Goal: Information Seeking & Learning: Learn about a topic

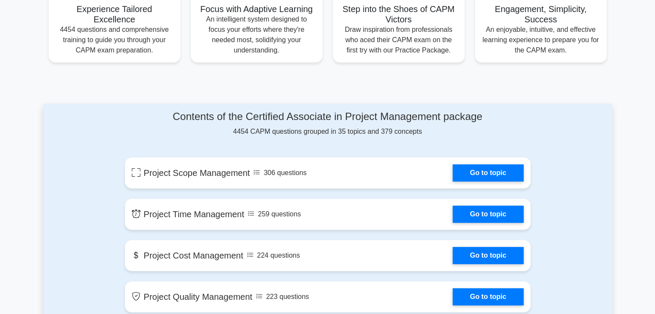
scroll to position [359, 0]
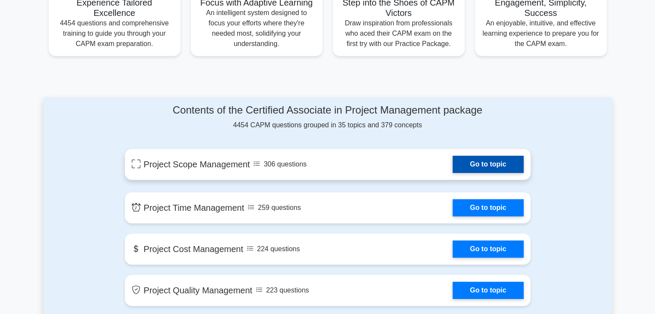
click at [453, 156] on link "Go to topic" at bounding box center [488, 164] width 71 height 17
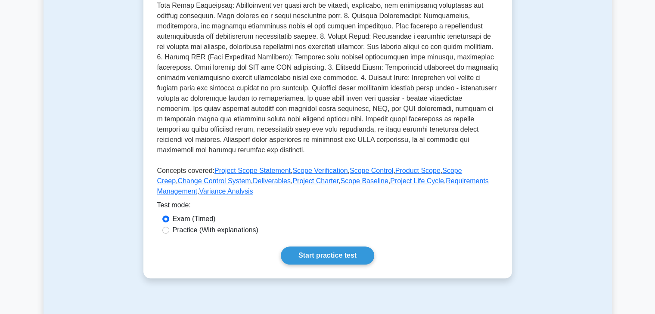
scroll to position [252, 0]
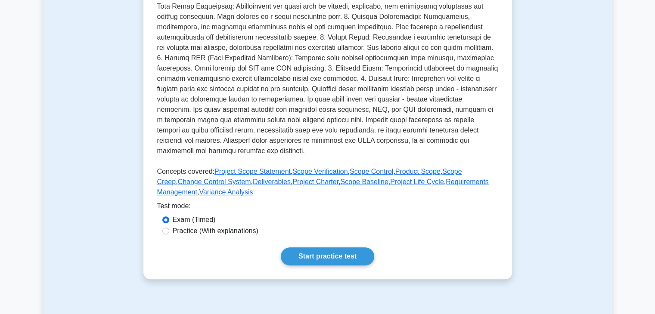
click at [176, 232] on label "Practice (With explanations)" at bounding box center [216, 231] width 86 height 10
click at [169, 232] on input "Practice (With explanations)" at bounding box center [165, 231] width 7 height 7
radio input "true"
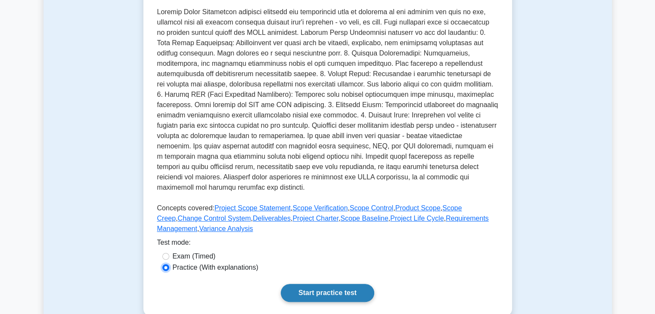
scroll to position [219, 0]
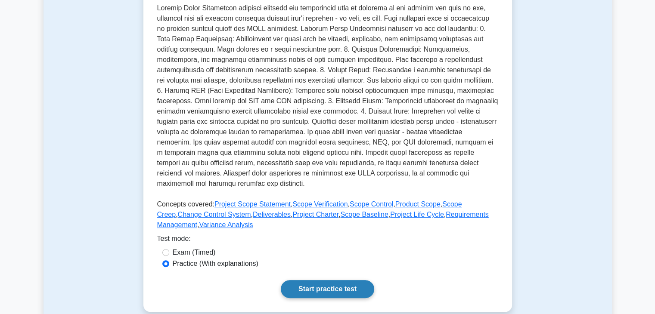
click at [313, 286] on link "Start practice test" at bounding box center [327, 289] width 93 height 18
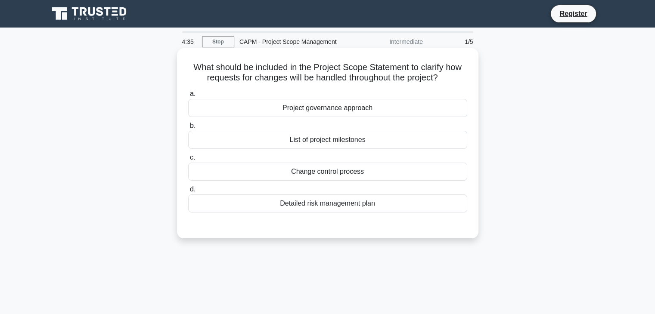
click at [348, 111] on div "Project governance approach" at bounding box center [327, 108] width 279 height 18
click at [188, 97] on input "a. Project governance approach" at bounding box center [188, 94] width 0 height 6
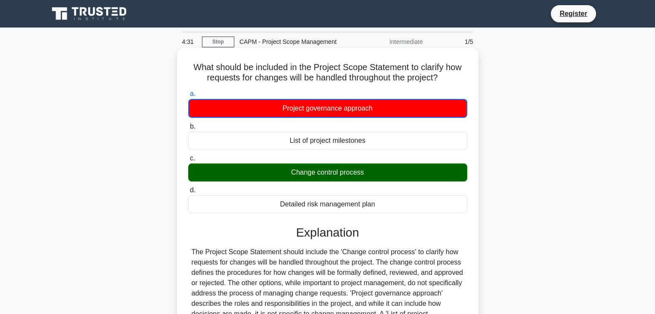
scroll to position [151, 0]
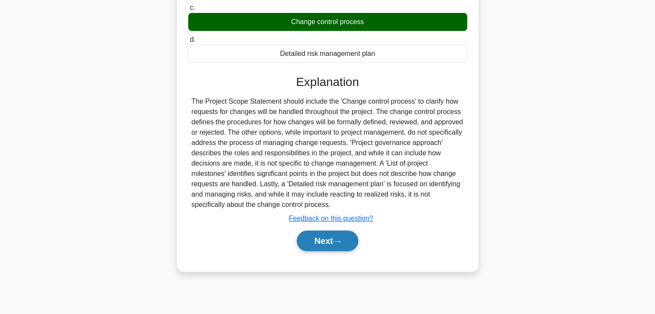
click at [323, 246] on button "Next" at bounding box center [328, 241] width 62 height 21
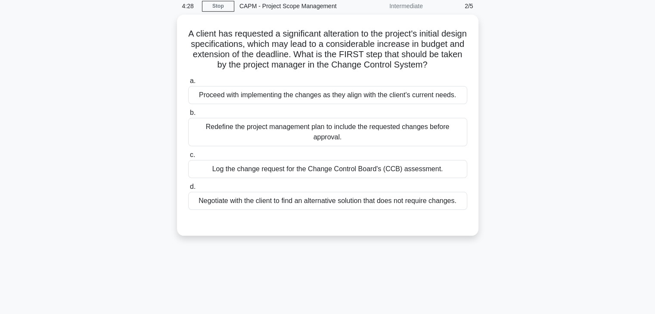
scroll to position [0, 0]
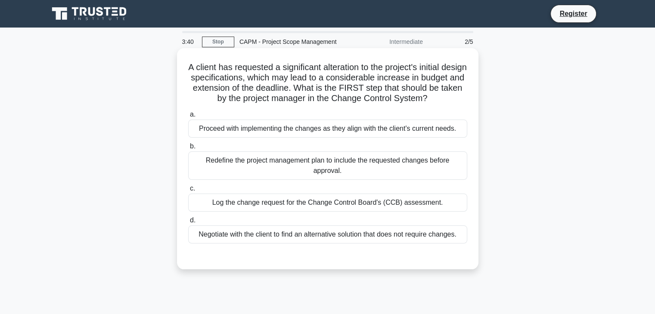
click at [333, 137] on div "Proceed with implementing the changes as they align with the client's current n…" at bounding box center [327, 129] width 279 height 18
click at [188, 118] on input "a. Proceed with implementing the changes as they align with the client's curren…" at bounding box center [188, 115] width 0 height 6
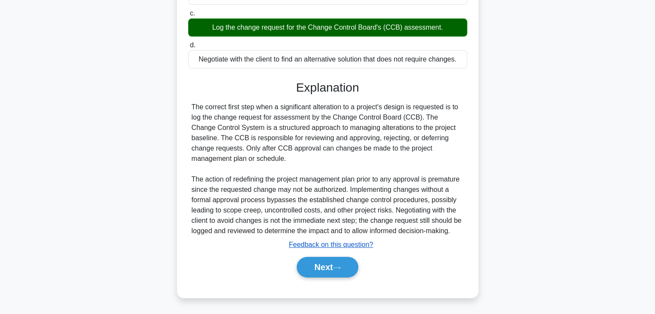
scroll to position [186, 0]
click at [330, 271] on button "Next" at bounding box center [328, 267] width 62 height 21
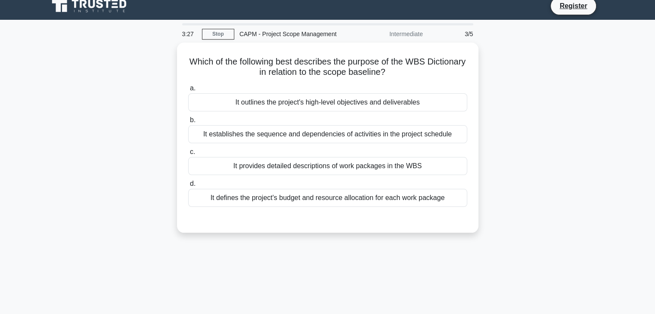
scroll to position [0, 0]
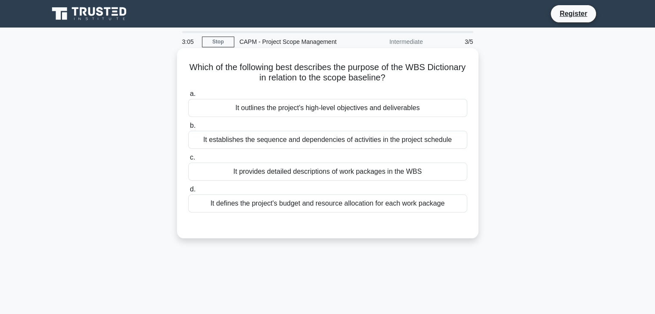
click at [294, 166] on div "It provides detailed descriptions of work packages in the WBS" at bounding box center [327, 172] width 279 height 18
click at [188, 161] on input "c. It provides detailed descriptions of work packages in the WBS" at bounding box center [188, 158] width 0 height 6
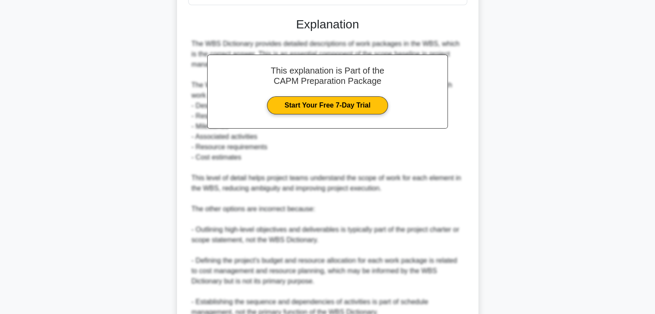
scroll to position [289, 0]
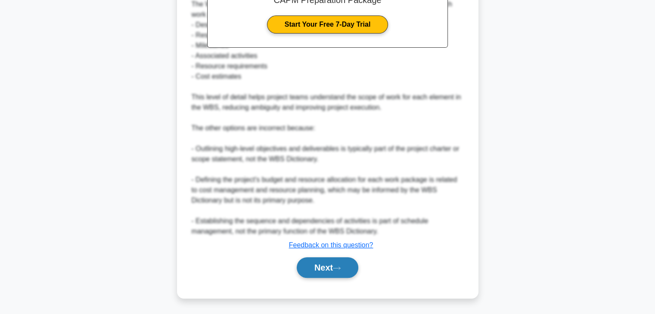
click at [311, 273] on button "Next" at bounding box center [328, 268] width 62 height 21
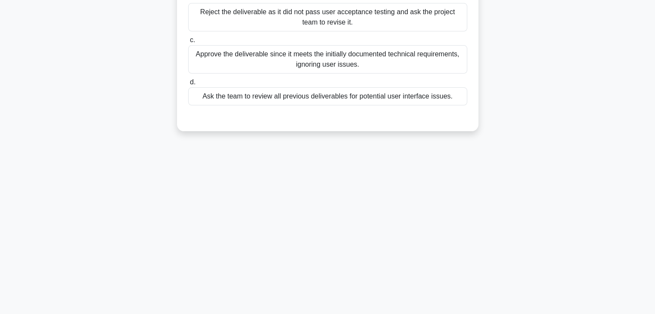
scroll to position [0, 0]
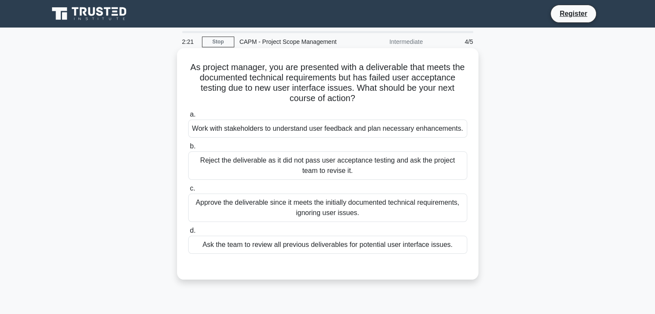
click at [305, 245] on div "Ask the team to review all previous deliverables for potential user interface i…" at bounding box center [327, 245] width 279 height 18
click at [188, 234] on input "d. Ask the team to review all previous deliverables for potential user interfac…" at bounding box center [188, 231] width 0 height 6
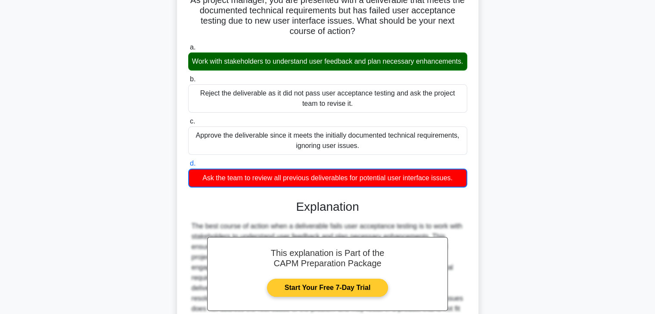
scroll to position [186, 0]
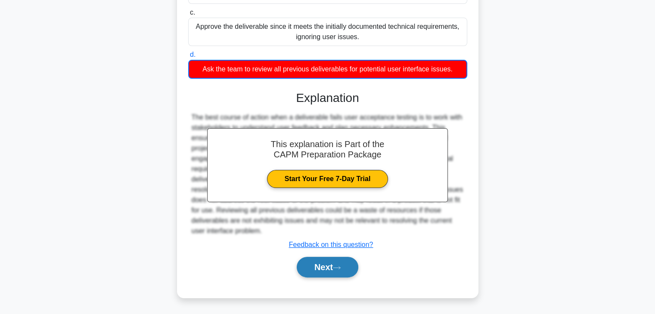
click at [323, 267] on button "Next" at bounding box center [328, 267] width 62 height 21
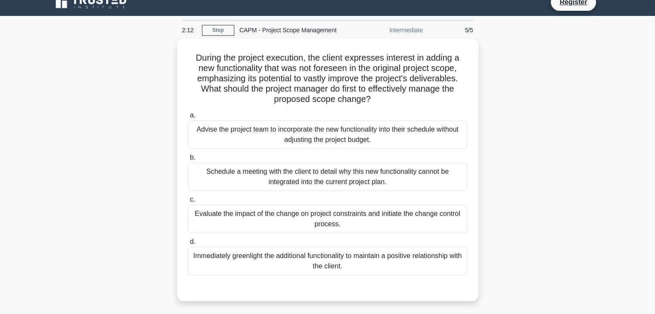
scroll to position [11, 0]
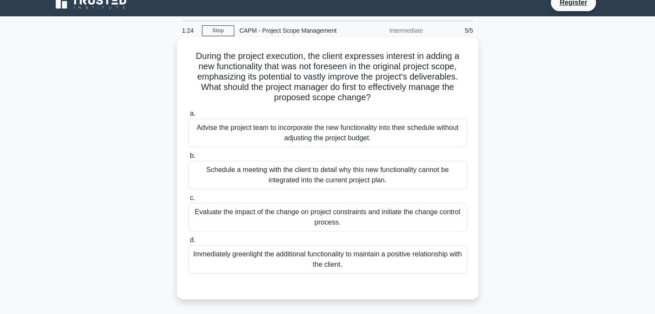
click at [346, 132] on div "Advise the project team to incorporate the new functionality into their schedul…" at bounding box center [327, 133] width 279 height 28
click at [188, 117] on input "a. Advise the project team to incorporate the new functionality into their sche…" at bounding box center [188, 114] width 0 height 6
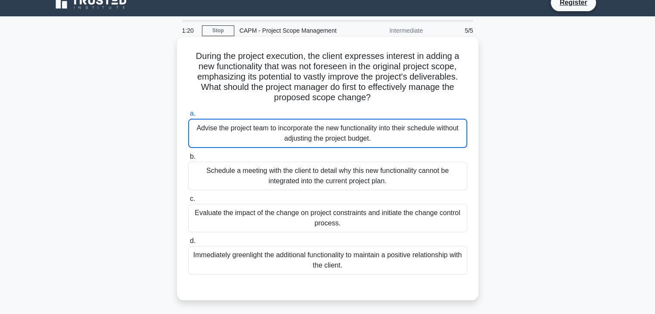
click at [346, 132] on div "Advise the project team to incorporate the new functionality into their schedul…" at bounding box center [327, 133] width 279 height 29
click at [188, 117] on input "a. Advise the project team to incorporate the new functionality into their sche…" at bounding box center [188, 114] width 0 height 6
click at [346, 132] on div "Advise the project team to incorporate the new functionality into their schedul…" at bounding box center [327, 133] width 279 height 29
click at [188, 117] on input "a. Advise the project team to incorporate the new functionality into their sche…" at bounding box center [188, 114] width 0 height 6
click at [365, 128] on div "Advise the project team to incorporate the new functionality into their schedul…" at bounding box center [327, 133] width 279 height 29
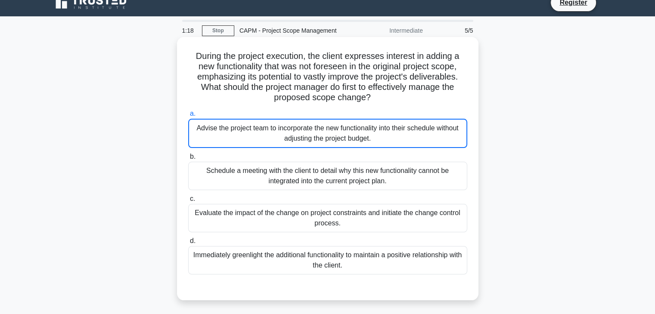
click at [188, 117] on input "a. Advise the project team to incorporate the new functionality into their sche…" at bounding box center [188, 114] width 0 height 6
click at [365, 128] on div "Advise the project team to incorporate the new functionality into their schedul…" at bounding box center [327, 133] width 279 height 29
click at [188, 117] on input "a. Advise the project team to incorporate the new functionality into their sche…" at bounding box center [188, 114] width 0 height 6
click at [365, 128] on div "Advise the project team to incorporate the new functionality into their schedul…" at bounding box center [327, 133] width 279 height 29
click at [188, 117] on input "a. Advise the project team to incorporate the new functionality into their sche…" at bounding box center [188, 114] width 0 height 6
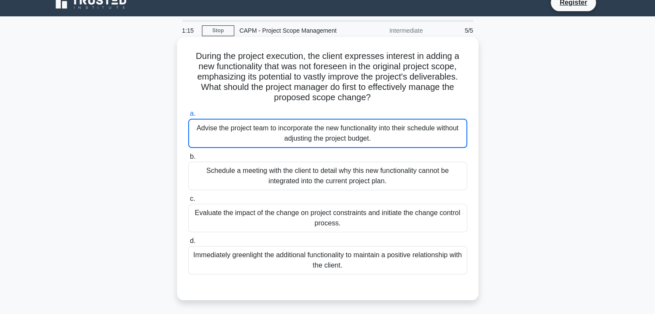
click at [179, 127] on div "During the project execution, the client expresses interest in adding a new fun…" at bounding box center [328, 169] width 302 height 264
click at [277, 140] on div "Advise the project team to incorporate the new functionality into their schedul…" at bounding box center [327, 133] width 279 height 29
click at [188, 117] on input "a. Advise the project team to incorporate the new functionality into their sche…" at bounding box center [188, 114] width 0 height 6
click at [289, 140] on div "Advise the project team to incorporate the new functionality into their schedul…" at bounding box center [327, 133] width 279 height 29
click at [188, 117] on input "a. Advise the project team to incorporate the new functionality into their sche…" at bounding box center [188, 114] width 0 height 6
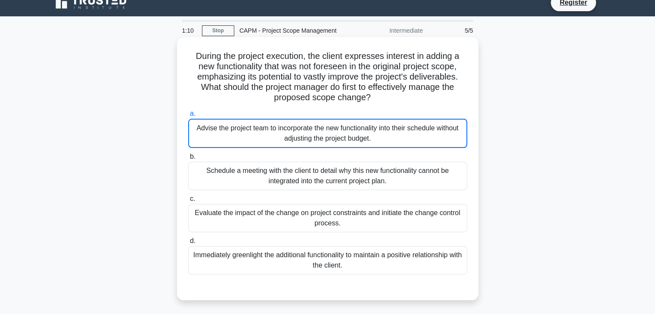
click at [188, 154] on input "b. Schedule a meeting with the client to detail why this new functionality cann…" at bounding box center [188, 157] width 0 height 6
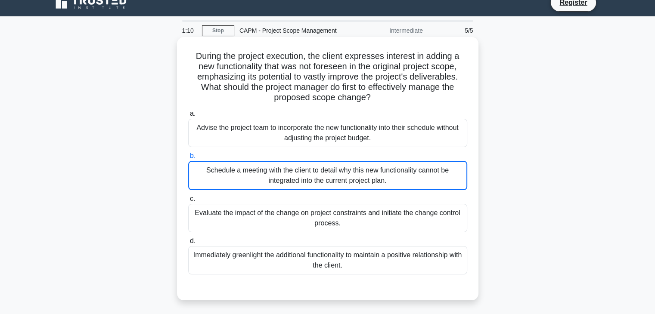
click at [188, 196] on input "c. Evaluate the impact of the change on project constraints and initiate the ch…" at bounding box center [188, 199] width 0 height 6
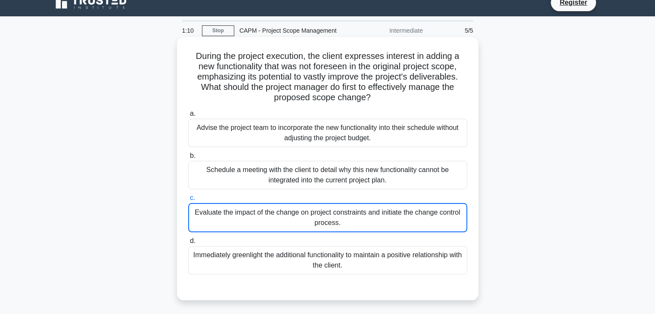
click at [188, 153] on input "b. Schedule a meeting with the client to detail why this new functionality cann…" at bounding box center [188, 156] width 0 height 6
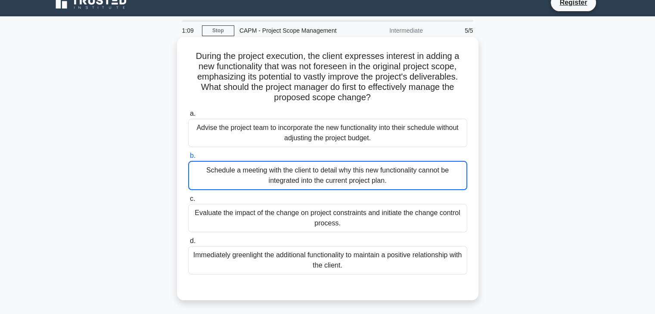
click at [188, 111] on input "a. Advise the project team to incorporate the new functionality into their sche…" at bounding box center [188, 114] width 0 height 6
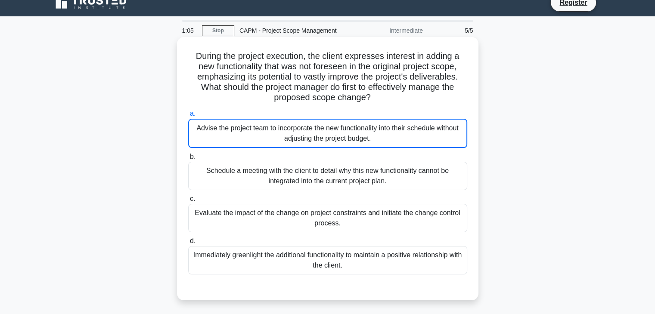
click at [284, 166] on div "Schedule a meeting with the client to detail why this new functionality cannot …" at bounding box center [327, 176] width 279 height 28
click at [188, 160] on input "b. Schedule a meeting with the client to detail why this new functionality cann…" at bounding box center [188, 157] width 0 height 6
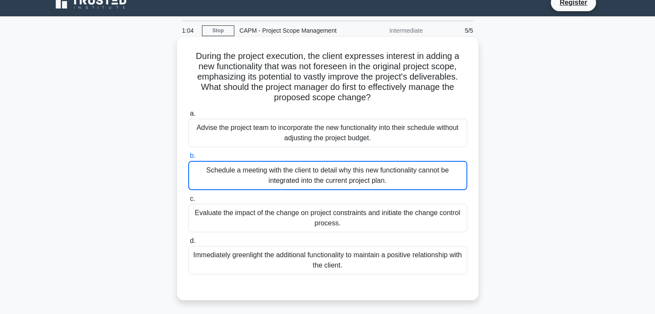
click at [279, 183] on div "Schedule a meeting with the client to detail why this new functionality cannot …" at bounding box center [327, 175] width 279 height 29
click at [188, 159] on input "b. Schedule a meeting with the client to detail why this new functionality cann…" at bounding box center [188, 156] width 0 height 6
click at [289, 230] on div "Evaluate the impact of the change on project constraints and initiate the chang…" at bounding box center [327, 218] width 279 height 28
click at [188, 202] on input "c. Evaluate the impact of the change on project constraints and initiate the ch…" at bounding box center [188, 199] width 0 height 6
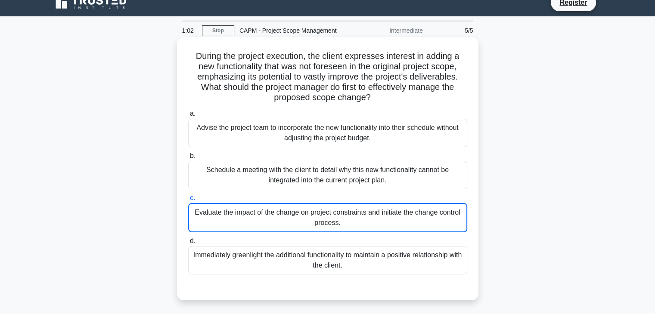
click at [272, 223] on div "Evaluate the impact of the change on project constraints and initiate the chang…" at bounding box center [327, 217] width 279 height 29
click at [188, 201] on input "c. Evaluate the impact of the change on project constraints and initiate the ch…" at bounding box center [188, 199] width 0 height 6
click at [272, 223] on div "Evaluate the impact of the change on project constraints and initiate the chang…" at bounding box center [327, 217] width 279 height 29
click at [188, 201] on input "c. Evaluate the impact of the change on project constraints and initiate the ch…" at bounding box center [188, 199] width 0 height 6
click at [272, 223] on div "Evaluate the impact of the change on project constraints and initiate the chang…" at bounding box center [327, 217] width 279 height 29
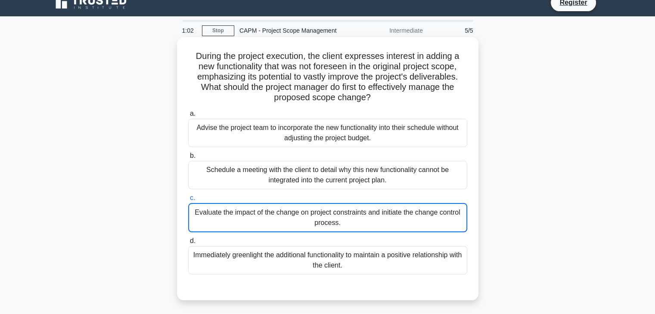
click at [188, 201] on input "c. Evaluate the impact of the change on project constraints and initiate the ch…" at bounding box center [188, 199] width 0 height 6
click at [272, 223] on div "Evaluate the impact of the change on project constraints and initiate the chang…" at bounding box center [327, 217] width 279 height 29
click at [188, 201] on input "c. Evaluate the impact of the change on project constraints and initiate the ch…" at bounding box center [188, 199] width 0 height 6
click at [272, 223] on div "Evaluate the impact of the change on project constraints and initiate the chang…" at bounding box center [327, 217] width 279 height 29
click at [188, 201] on input "c. Evaluate the impact of the change on project constraints and initiate the ch…" at bounding box center [188, 199] width 0 height 6
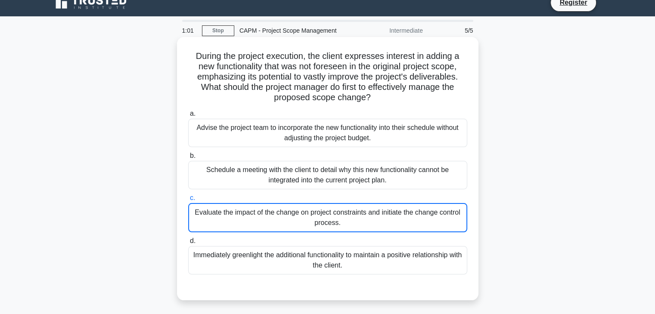
click at [272, 223] on div "Evaluate the impact of the change on project constraints and initiate the chang…" at bounding box center [327, 217] width 279 height 29
click at [188, 201] on input "c. Evaluate the impact of the change on project constraints and initiate the ch…" at bounding box center [188, 199] width 0 height 6
click at [272, 223] on div "Evaluate the impact of the change on project constraints and initiate the chang…" at bounding box center [327, 217] width 279 height 29
click at [188, 201] on input "c. Evaluate the impact of the change on project constraints and initiate the ch…" at bounding box center [188, 199] width 0 height 6
drag, startPoint x: 272, startPoint y: 223, endPoint x: 271, endPoint y: 227, distance: 4.5
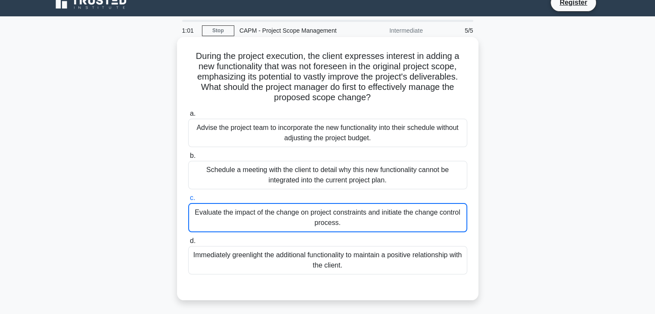
click at [271, 227] on div "Evaluate the impact of the change on project constraints and initiate the chang…" at bounding box center [327, 217] width 279 height 29
click at [188, 201] on input "c. Evaluate the impact of the change on project constraints and initiate the ch…" at bounding box center [188, 199] width 0 height 6
click at [271, 227] on div "Evaluate the impact of the change on project constraints and initiate the chang…" at bounding box center [327, 217] width 279 height 29
click at [188, 201] on input "c. Evaluate the impact of the change on project constraints and initiate the ch…" at bounding box center [188, 199] width 0 height 6
click at [277, 130] on div "Advise the project team to incorporate the new functionality into their schedul…" at bounding box center [327, 133] width 279 height 28
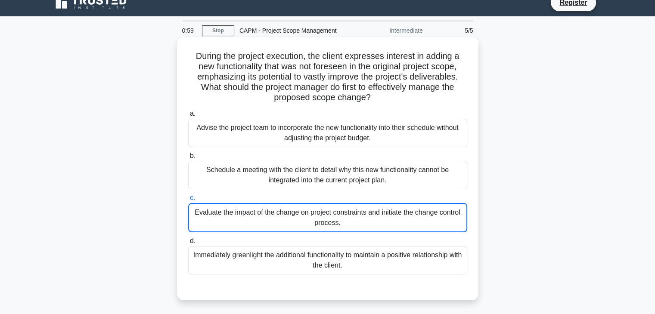
click at [188, 117] on input "a. Advise the project team to incorporate the new functionality into their sche…" at bounding box center [188, 114] width 0 height 6
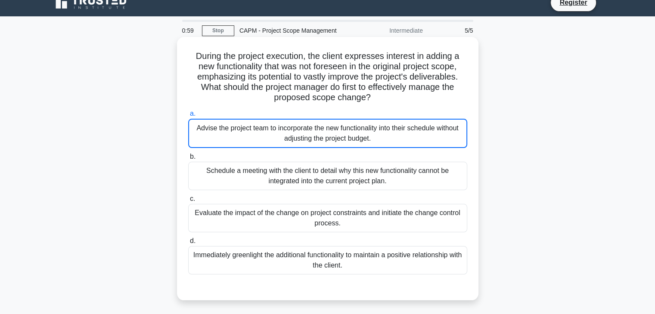
click at [277, 130] on div "Advise the project team to incorporate the new functionality into their schedul…" at bounding box center [327, 133] width 279 height 29
click at [188, 117] on input "a. Advise the project team to incorporate the new functionality into their sche…" at bounding box center [188, 114] width 0 height 6
click at [277, 130] on div "Advise the project team to incorporate the new functionality into their schedul…" at bounding box center [327, 133] width 279 height 29
click at [188, 117] on input "a. Advise the project team to incorporate the new functionality into their sche…" at bounding box center [188, 114] width 0 height 6
click at [277, 130] on div "Advise the project team to incorporate the new functionality into their schedul…" at bounding box center [327, 133] width 279 height 29
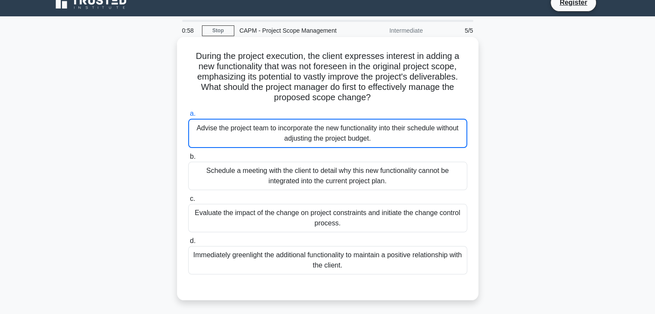
click at [188, 117] on input "a. Advise the project team to incorporate the new functionality into their sche…" at bounding box center [188, 114] width 0 height 6
click at [277, 130] on div "Advise the project team to incorporate the new functionality into their schedul…" at bounding box center [327, 133] width 279 height 29
click at [188, 117] on input "a. Advise the project team to incorporate the new functionality into their sche…" at bounding box center [188, 114] width 0 height 6
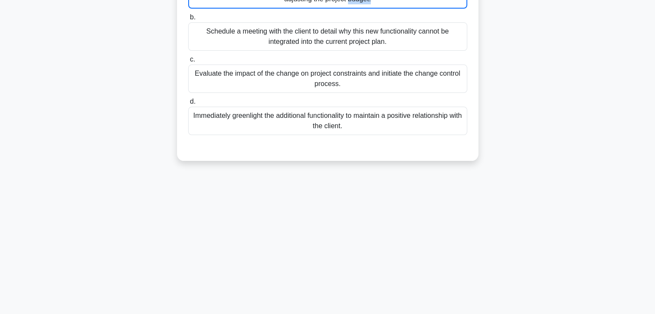
scroll to position [0, 0]
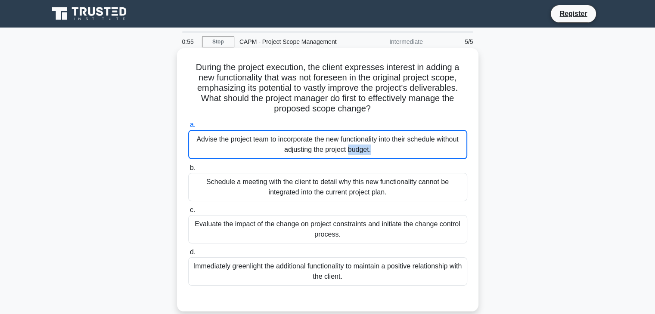
click at [320, 140] on div "Advise the project team to incorporate the new functionality into their schedul…" at bounding box center [327, 144] width 279 height 29
click at [188, 128] on input "a. Advise the project team to incorporate the new functionality into their sche…" at bounding box center [188, 125] width 0 height 6
click at [385, 155] on div "Advise the project team to incorporate the new functionality into their schedul…" at bounding box center [327, 144] width 279 height 29
click at [188, 128] on input "a. Advise the project team to incorporate the new functionality into their sche…" at bounding box center [188, 125] width 0 height 6
click at [385, 155] on div "Advise the project team to incorporate the new functionality into their schedul…" at bounding box center [327, 144] width 279 height 29
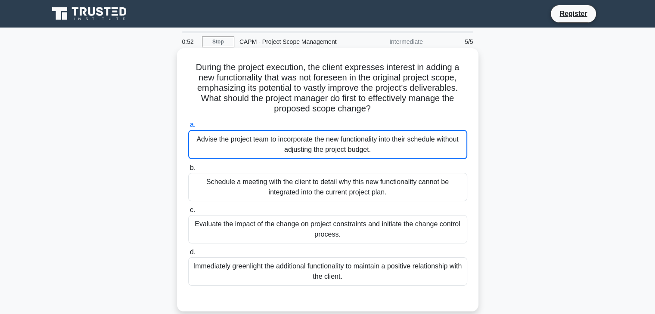
click at [188, 128] on input "a. Advise the project team to incorporate the new functionality into their sche…" at bounding box center [188, 125] width 0 height 6
click at [385, 155] on div "Advise the project team to incorporate the new functionality into their schedul…" at bounding box center [327, 144] width 279 height 29
click at [188, 128] on input "a. Advise the project team to incorporate the new functionality into their sche…" at bounding box center [188, 125] width 0 height 6
click at [385, 155] on div "Advise the project team to incorporate the new functionality into their schedul…" at bounding box center [327, 144] width 279 height 29
click at [188, 128] on input "a. Advise the project team to incorporate the new functionality into their sche…" at bounding box center [188, 125] width 0 height 6
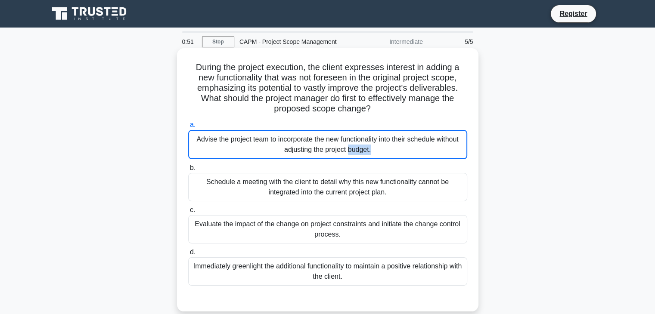
click at [385, 155] on div "Advise the project team to incorporate the new functionality into their schedul…" at bounding box center [327, 144] width 279 height 29
click at [188, 128] on input "a. Advise the project team to incorporate the new functionality into their sche…" at bounding box center [188, 125] width 0 height 6
click at [385, 155] on div "Advise the project team to incorporate the new functionality into their schedul…" at bounding box center [327, 144] width 279 height 29
click at [188, 128] on input "a. Advise the project team to incorporate the new functionality into their sche…" at bounding box center [188, 125] width 0 height 6
click at [385, 155] on div "Advise the project team to incorporate the new functionality into their schedul…" at bounding box center [327, 144] width 279 height 29
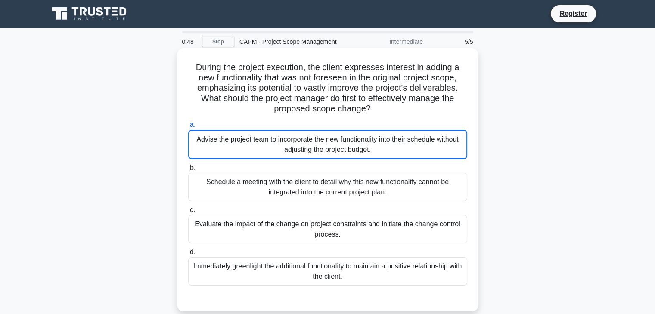
click at [188, 128] on input "a. Advise the project team to incorporate the new functionality into their sche…" at bounding box center [188, 125] width 0 height 6
click at [385, 155] on div "Advise the project team to incorporate the new functionality into their schedul…" at bounding box center [327, 144] width 279 height 29
click at [188, 128] on input "a. Advise the project team to incorporate the new functionality into their sche…" at bounding box center [188, 125] width 0 height 6
click at [385, 155] on div "Advise the project team to incorporate the new functionality into their schedul…" at bounding box center [327, 144] width 279 height 29
click at [188, 128] on input "a. Advise the project team to incorporate the new functionality into their sche…" at bounding box center [188, 125] width 0 height 6
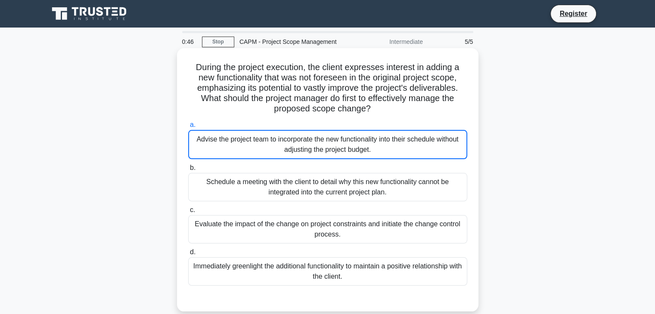
click at [385, 155] on div "Advise the project team to incorporate the new functionality into their schedul…" at bounding box center [327, 144] width 279 height 29
click at [188, 128] on input "a. Advise the project team to incorporate the new functionality into their sche…" at bounding box center [188, 125] width 0 height 6
click at [385, 155] on div "Advise the project team to incorporate the new functionality into their schedul…" at bounding box center [327, 144] width 279 height 29
click at [188, 128] on input "a. Advise the project team to incorporate the new functionality into their sche…" at bounding box center [188, 125] width 0 height 6
click at [385, 155] on div "Advise the project team to incorporate the new functionality into their schedul…" at bounding box center [327, 144] width 279 height 29
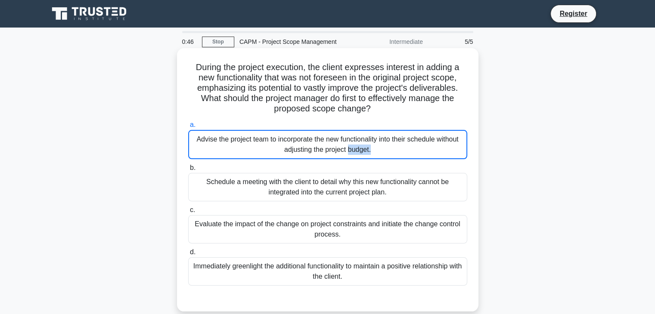
click at [188, 128] on input "a. Advise the project team to incorporate the new functionality into their sche…" at bounding box center [188, 125] width 0 height 6
click at [385, 155] on div "Advise the project team to incorporate the new functionality into their schedul…" at bounding box center [327, 144] width 279 height 29
click at [188, 128] on input "a. Advise the project team to incorporate the new functionality into their sche…" at bounding box center [188, 125] width 0 height 6
click at [385, 155] on div "Advise the project team to incorporate the new functionality into their schedul…" at bounding box center [327, 144] width 279 height 29
click at [188, 128] on input "a. Advise the project team to incorporate the new functionality into their sche…" at bounding box center [188, 125] width 0 height 6
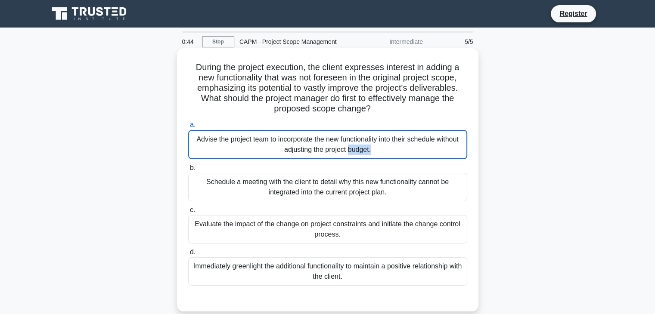
click at [361, 144] on div "Advise the project team to incorporate the new functionality into their schedul…" at bounding box center [327, 144] width 279 height 29
click at [188, 128] on input "a. Advise the project team to incorporate the new functionality into their sche…" at bounding box center [188, 125] width 0 height 6
click at [361, 144] on div "Advise the project team to incorporate the new functionality into their schedul…" at bounding box center [327, 144] width 279 height 29
click at [188, 128] on input "a. Advise the project team to incorporate the new functionality into their sche…" at bounding box center [188, 125] width 0 height 6
drag, startPoint x: 179, startPoint y: 146, endPoint x: 202, endPoint y: 150, distance: 23.2
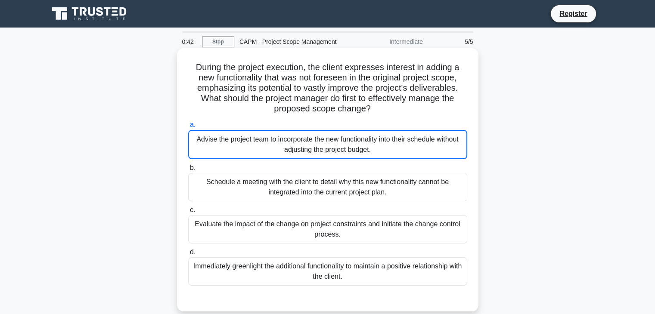
click at [202, 150] on div "During the project execution, the client expresses interest in adding a new fun…" at bounding box center [328, 180] width 302 height 264
click at [202, 150] on div "Advise the project team to incorporate the new functionality into their schedul…" at bounding box center [327, 144] width 279 height 29
click at [188, 128] on input "a. Advise the project team to incorporate the new functionality into their sche…" at bounding box center [188, 125] width 0 height 6
click at [202, 150] on div "Advise the project team to incorporate the new functionality into their schedul…" at bounding box center [327, 144] width 279 height 29
click at [188, 128] on input "a. Advise the project team to incorporate the new functionality into their sche…" at bounding box center [188, 125] width 0 height 6
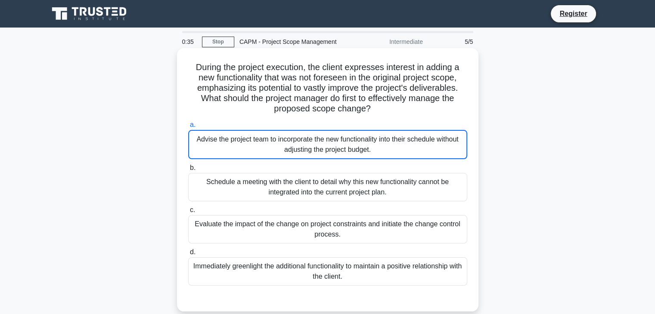
click at [248, 154] on div "Advise the project team to incorporate the new functionality into their schedul…" at bounding box center [327, 144] width 279 height 29
click at [188, 128] on input "a. Advise the project team to incorporate the new functionality into their sche…" at bounding box center [188, 125] width 0 height 6
click at [248, 154] on div "Advise the project team to incorporate the new functionality into their schedul…" at bounding box center [327, 144] width 279 height 29
click at [188, 128] on input "a. Advise the project team to incorporate the new functionality into their sche…" at bounding box center [188, 125] width 0 height 6
click at [248, 154] on div "Advise the project team to incorporate the new functionality into their schedul…" at bounding box center [327, 144] width 279 height 29
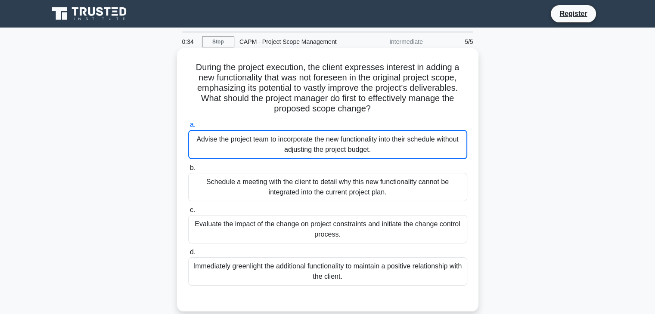
click at [188, 128] on input "a. Advise the project team to incorporate the new functionality into their sche…" at bounding box center [188, 125] width 0 height 6
click at [234, 191] on div "Schedule a meeting with the client to detail why this new functionality cannot …" at bounding box center [327, 187] width 279 height 28
click at [188, 171] on input "b. Schedule a meeting with the client to detail why this new functionality cann…" at bounding box center [188, 168] width 0 height 6
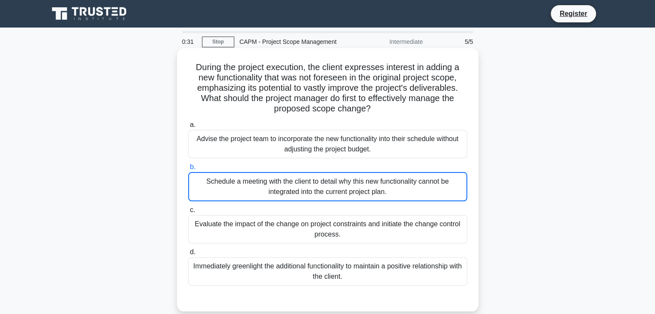
click at [252, 154] on div "Advise the project team to incorporate the new functionality into their schedul…" at bounding box center [327, 144] width 279 height 28
click at [188, 128] on input "a. Advise the project team to incorporate the new functionality into their sche…" at bounding box center [188, 125] width 0 height 6
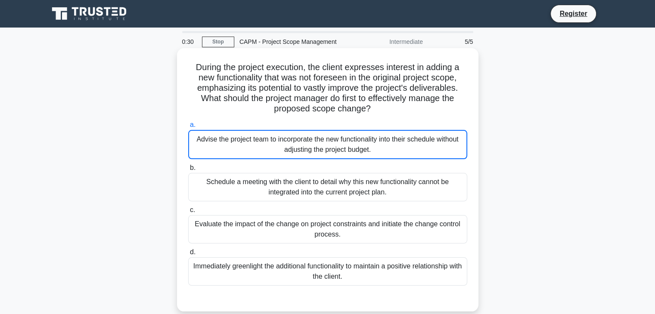
click at [252, 154] on div "Advise the project team to incorporate the new functionality into their schedul…" at bounding box center [327, 144] width 279 height 29
click at [188, 128] on input "a. Advise the project team to incorporate the new functionality into their sche…" at bounding box center [188, 125] width 0 height 6
click at [252, 154] on div "Advise the project team to incorporate the new functionality into their schedul…" at bounding box center [327, 144] width 279 height 29
click at [188, 128] on input "a. Advise the project team to incorporate the new functionality into their sche…" at bounding box center [188, 125] width 0 height 6
click at [252, 154] on div "Advise the project team to incorporate the new functionality into their schedul…" at bounding box center [327, 144] width 279 height 29
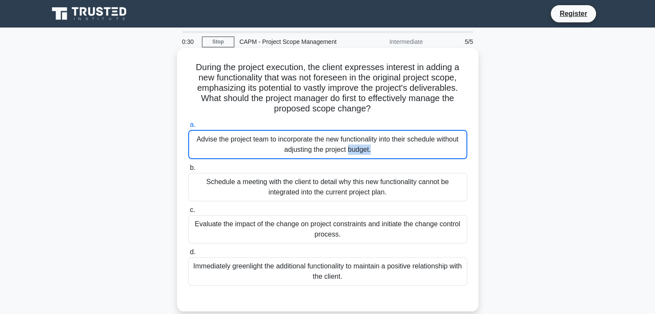
click at [188, 128] on input "a. Advise the project team to incorporate the new functionality into their sche…" at bounding box center [188, 125] width 0 height 6
click at [252, 154] on div "Advise the project team to incorporate the new functionality into their schedul…" at bounding box center [327, 144] width 279 height 29
click at [188, 128] on input "a. Advise the project team to incorporate the new functionality into their sche…" at bounding box center [188, 125] width 0 height 6
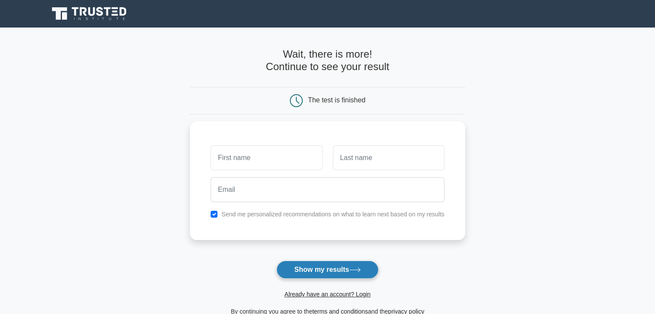
click at [314, 267] on button "Show my results" at bounding box center [328, 270] width 102 height 18
